Goal: Transaction & Acquisition: Subscribe to service/newsletter

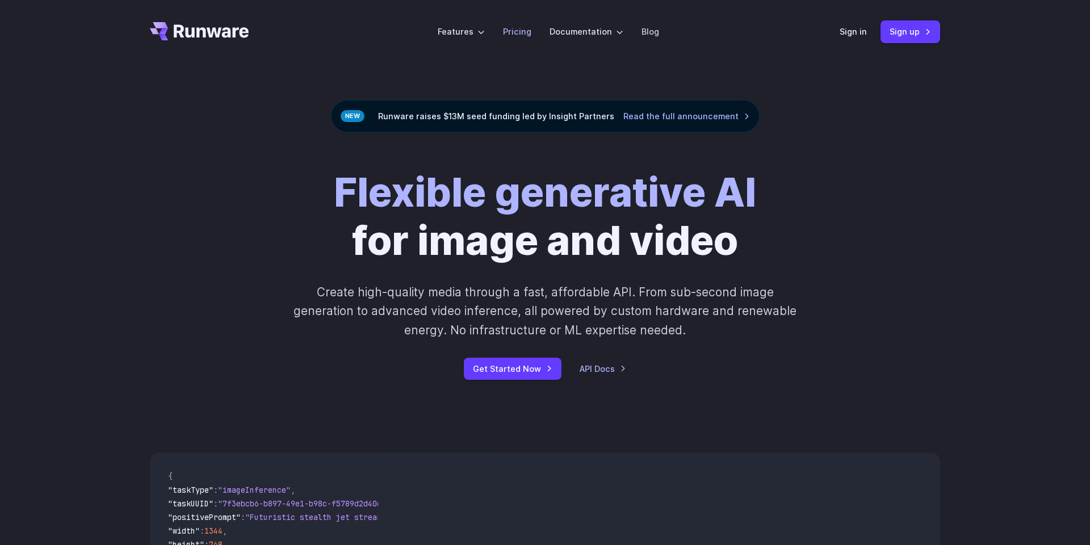
click at [525, 27] on link "Pricing" at bounding box center [517, 31] width 28 height 13
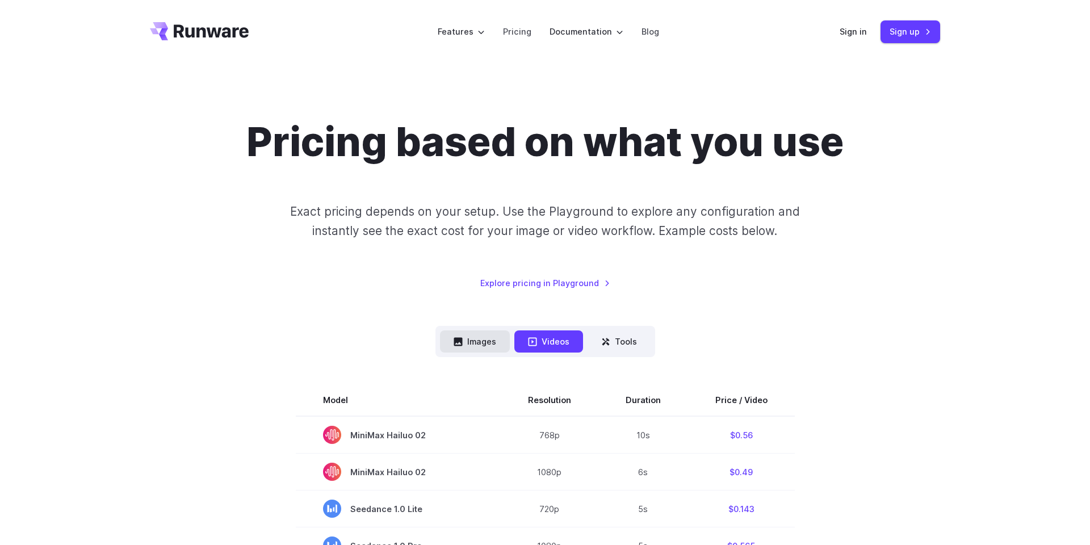
click at [476, 333] on button "Images" at bounding box center [475, 341] width 70 height 22
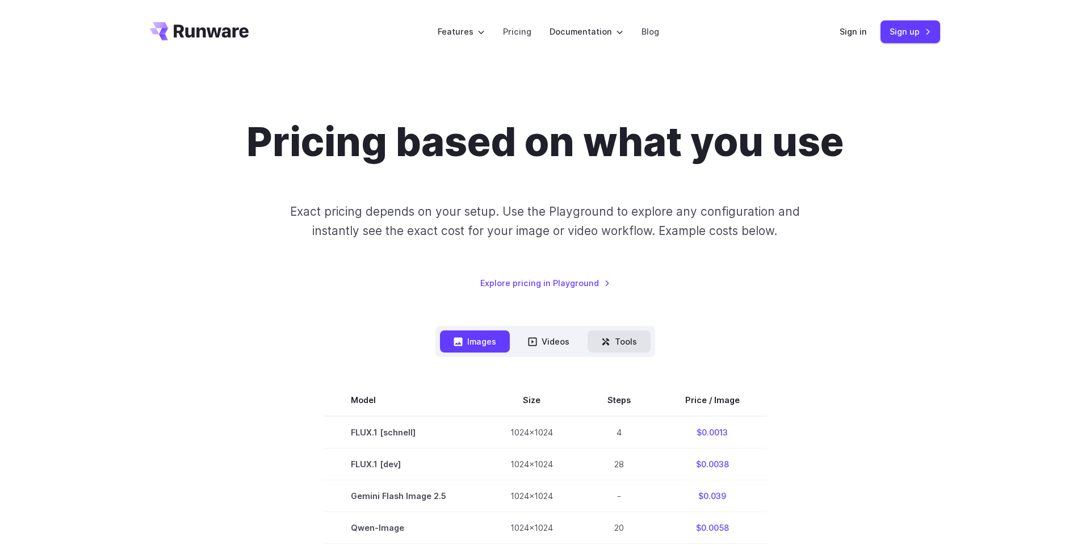
click at [620, 339] on button "Tools" at bounding box center [619, 341] width 63 height 22
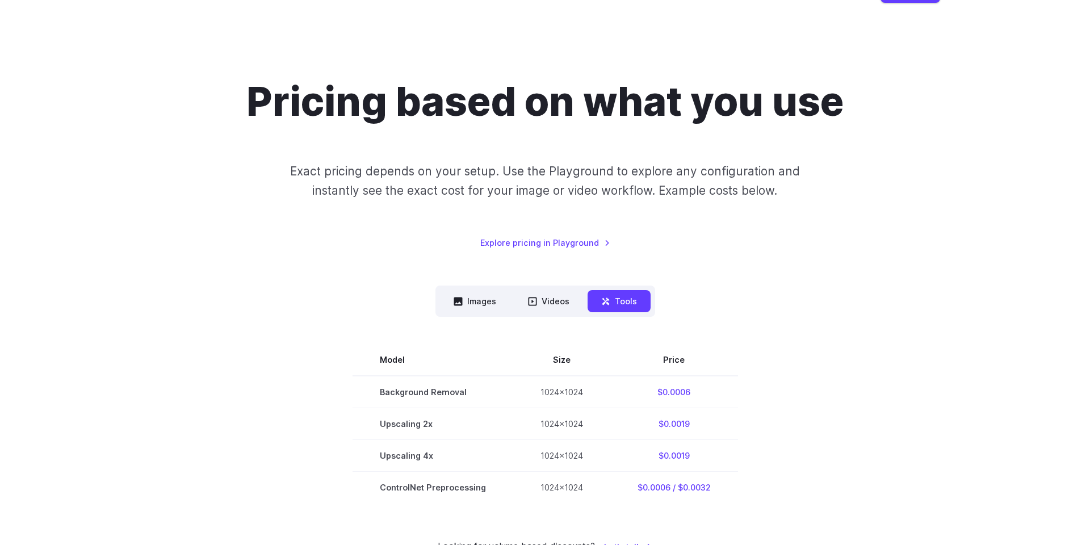
scroll to position [56, 0]
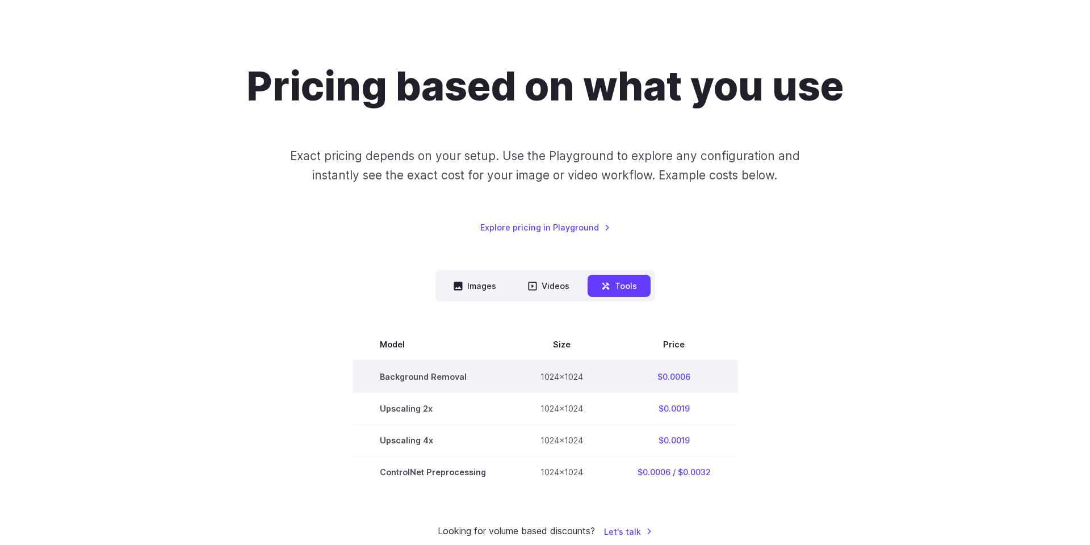
click at [414, 376] on td "Background Removal" at bounding box center [433, 377] width 161 height 32
drag, startPoint x: 414, startPoint y: 376, endPoint x: 441, endPoint y: 376, distance: 26.1
click at [441, 376] on td "Background Removal" at bounding box center [433, 377] width 161 height 32
copy td "Background Removal"
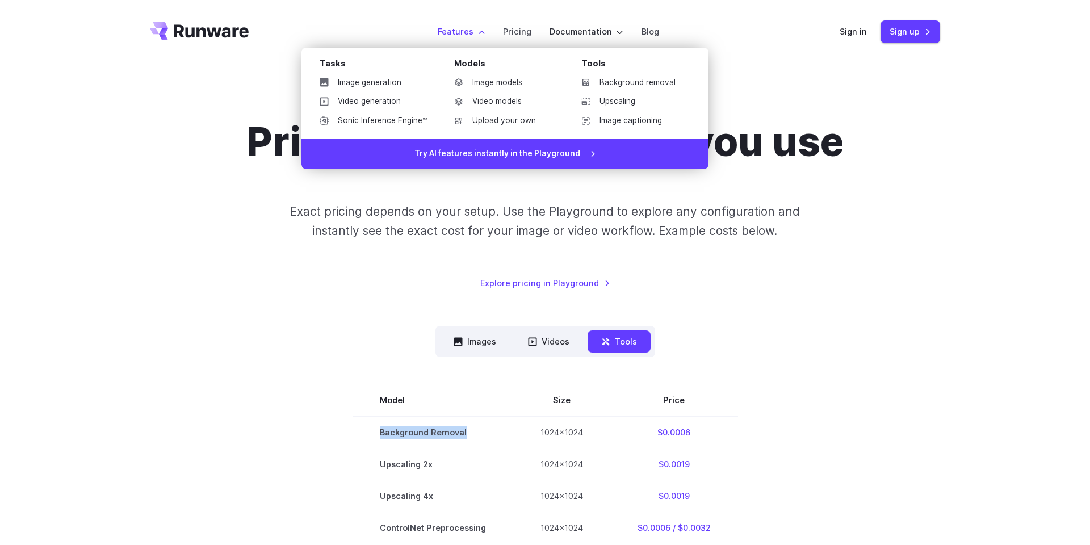
scroll to position [0, 0]
click at [630, 77] on link "Background removal" at bounding box center [631, 82] width 118 height 17
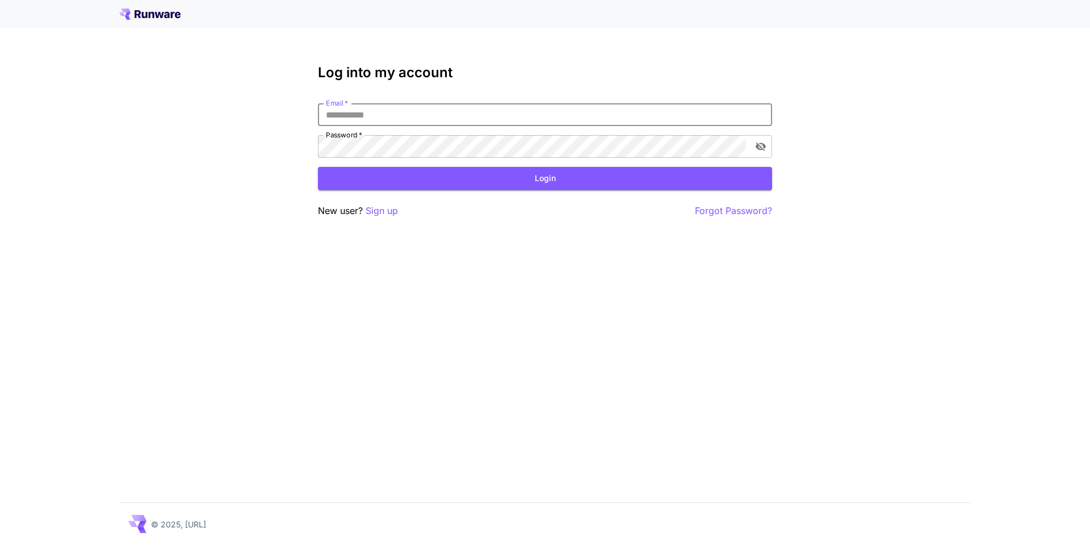
click at [135, 14] on icon at bounding box center [138, 14] width 6 height 8
click at [1000, 207] on div "Log into my account Email   * Email   * Password   * Password   * Login New use…" at bounding box center [545, 272] width 1090 height 545
